Goal: Book appointment/travel/reservation

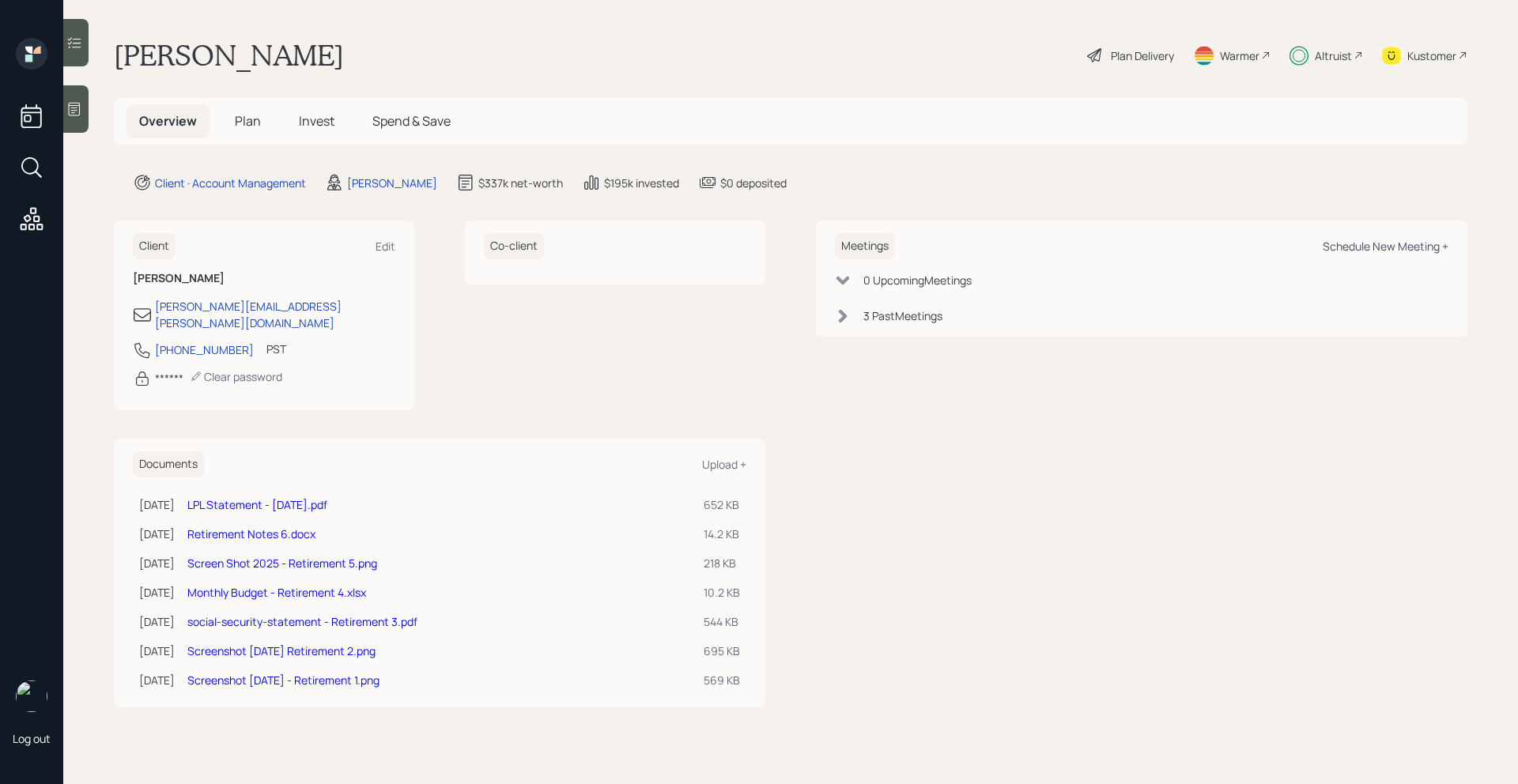
click at [1396, 245] on div "Schedule New Meeting +" at bounding box center [1385, 246] width 126 height 15
select select "bffa7908-1b2a-4c79-9bb6-f0ec9aed22d3"
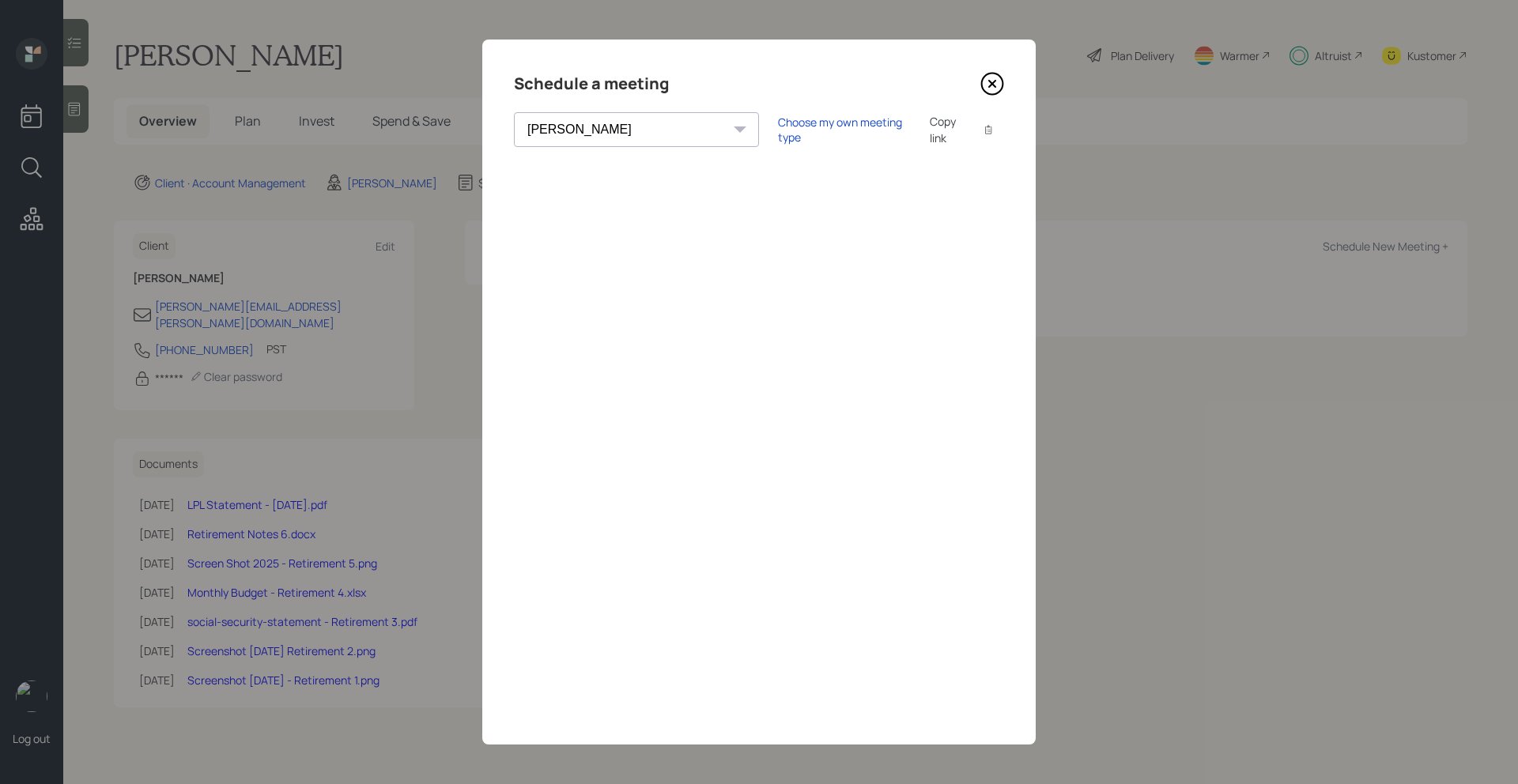
click at [995, 88] on icon at bounding box center [992, 83] width 23 height 23
